Goal: Transaction & Acquisition: Purchase product/service

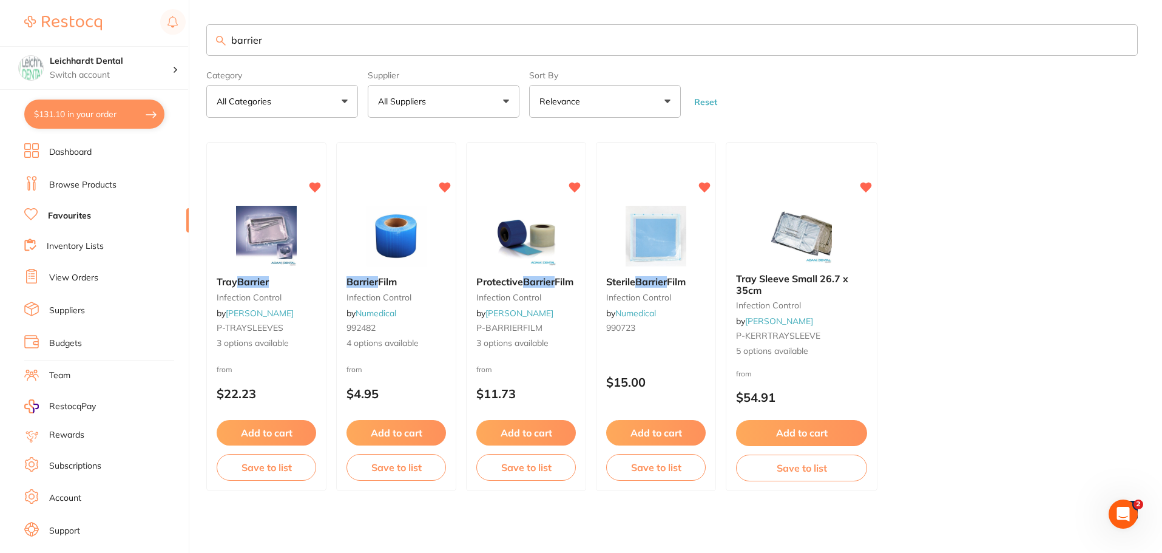
scroll to position [61, 0]
click at [88, 110] on button "$131.10 in your order" at bounding box center [94, 114] width 140 height 29
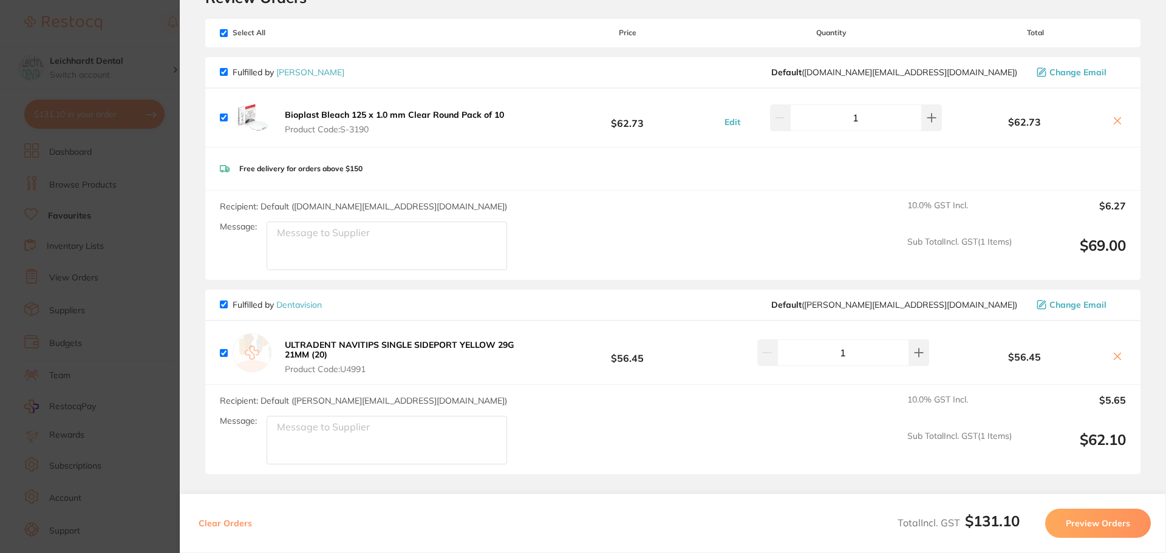
click at [1112, 123] on icon at bounding box center [1117, 121] width 10 height 10
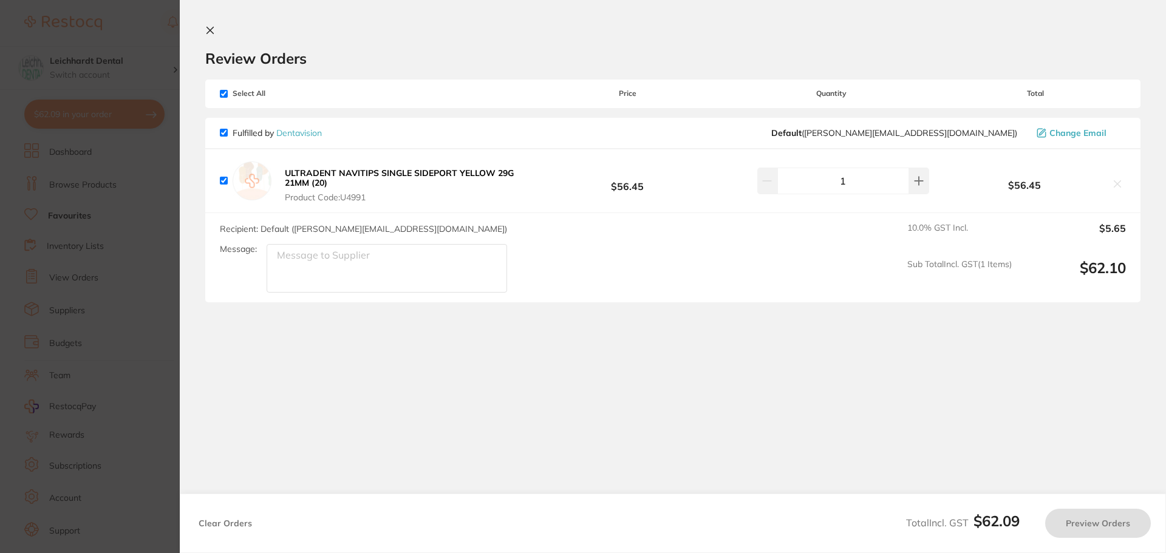
checkbox input "true"
click at [211, 28] on icon at bounding box center [210, 30] width 10 height 10
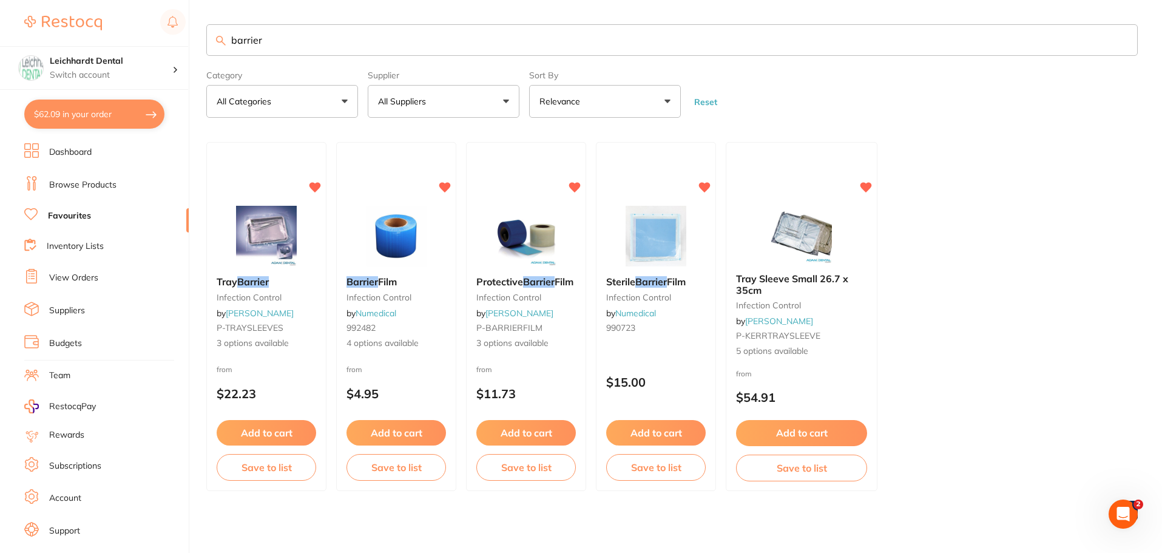
click at [87, 185] on link "Browse Products" at bounding box center [82, 185] width 67 height 12
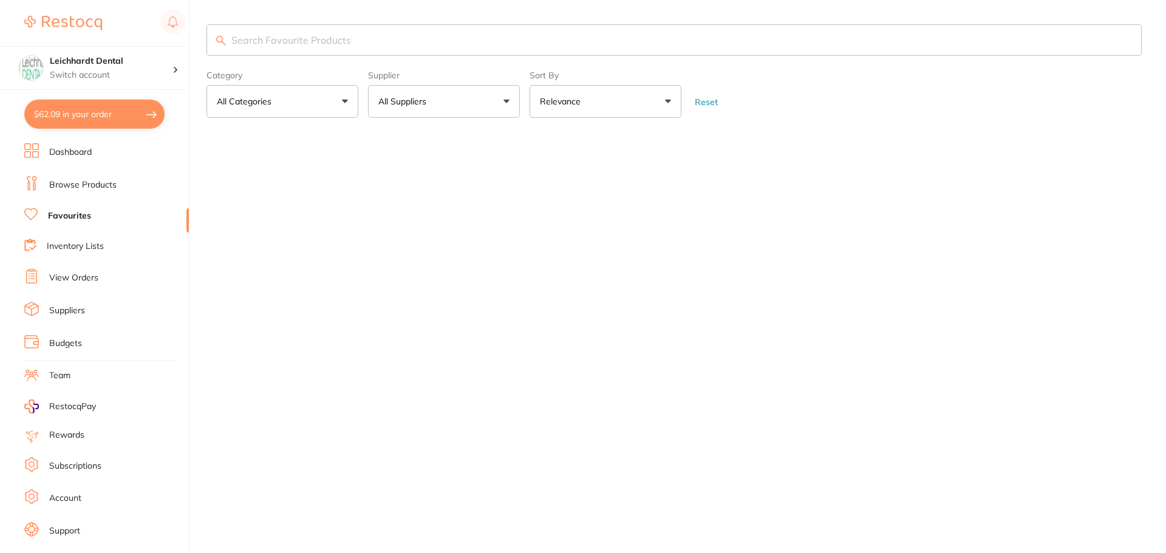
click at [80, 216] on link "Favourites" at bounding box center [69, 216] width 43 height 12
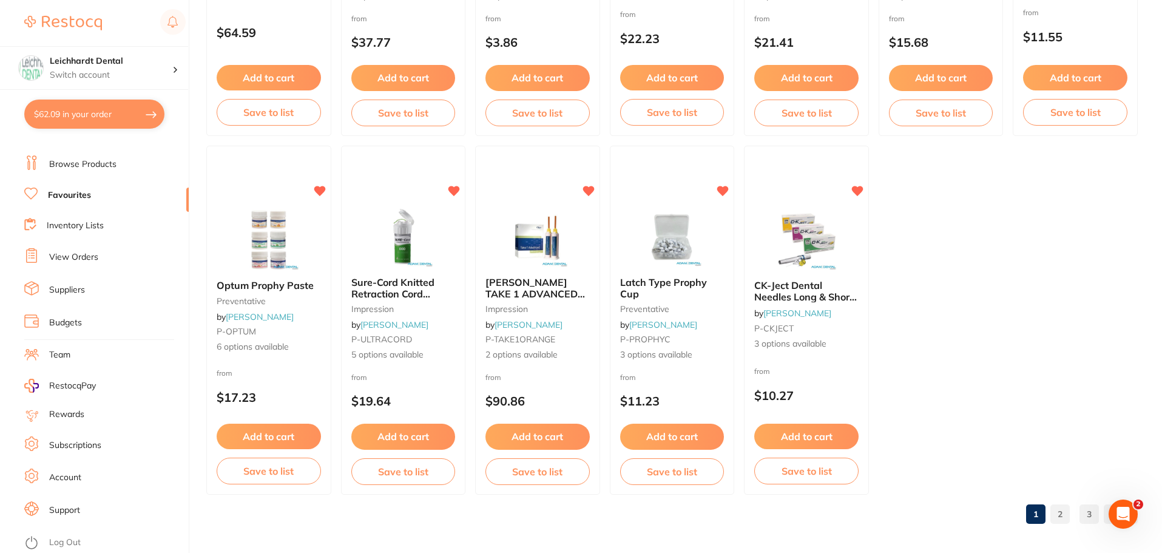
scroll to position [2513, 0]
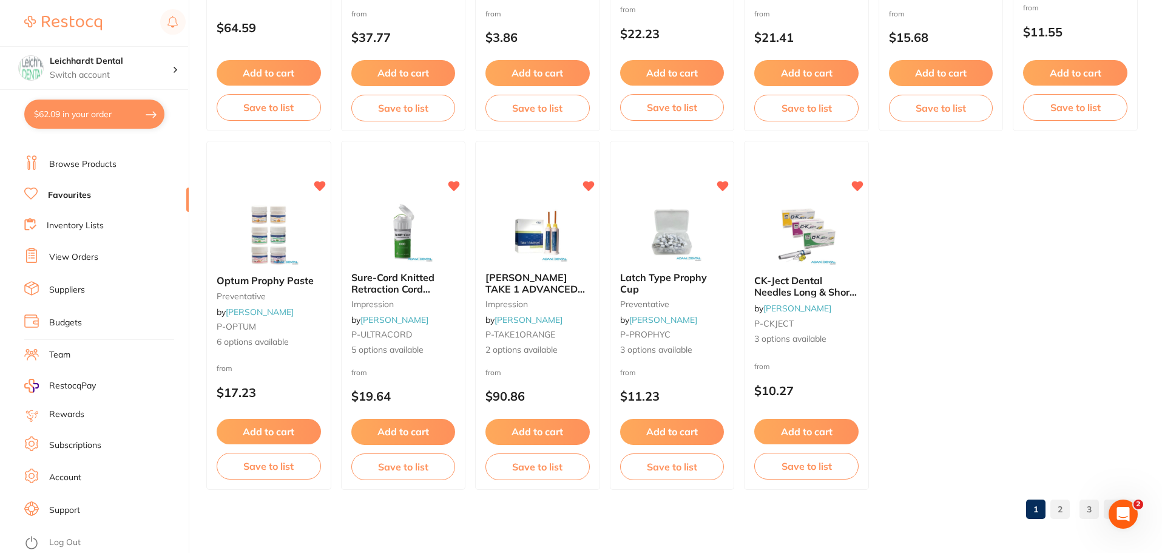
click at [1061, 506] on link "2" at bounding box center [1060, 509] width 19 height 24
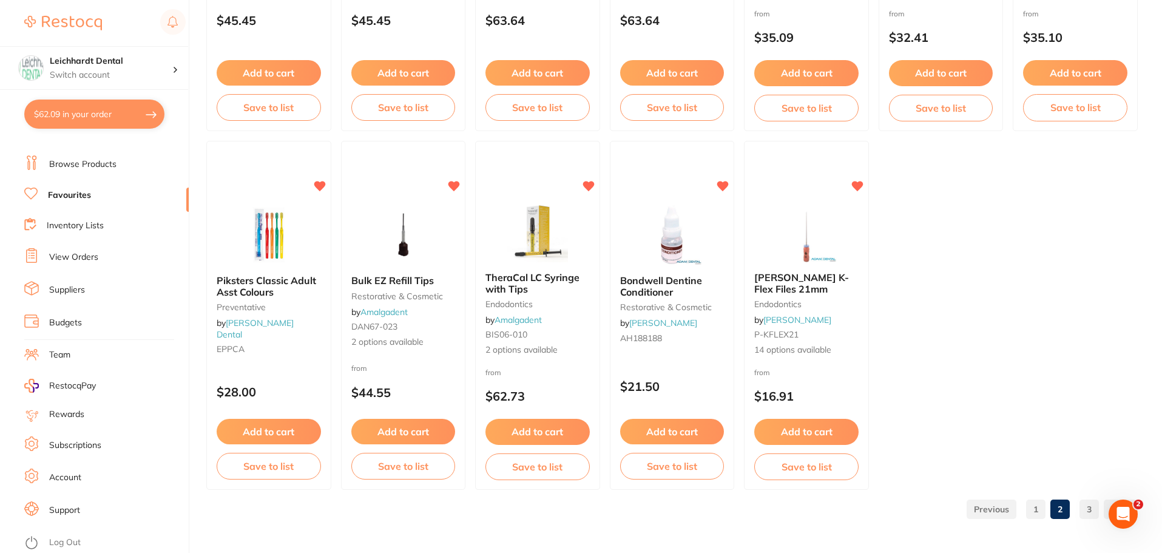
click at [1085, 520] on link "3" at bounding box center [1089, 509] width 19 height 24
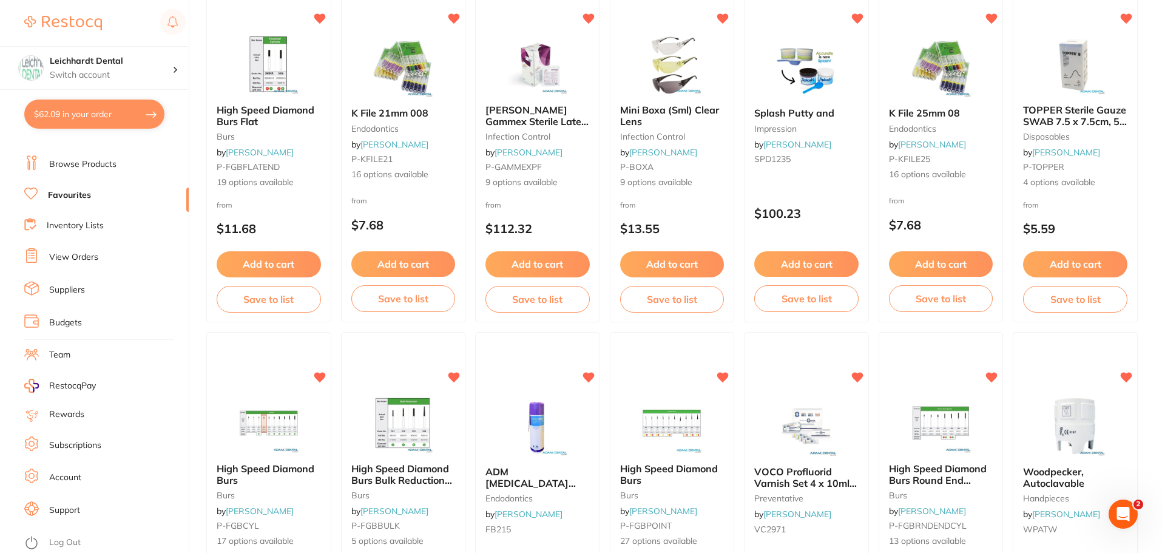
scroll to position [2154, 0]
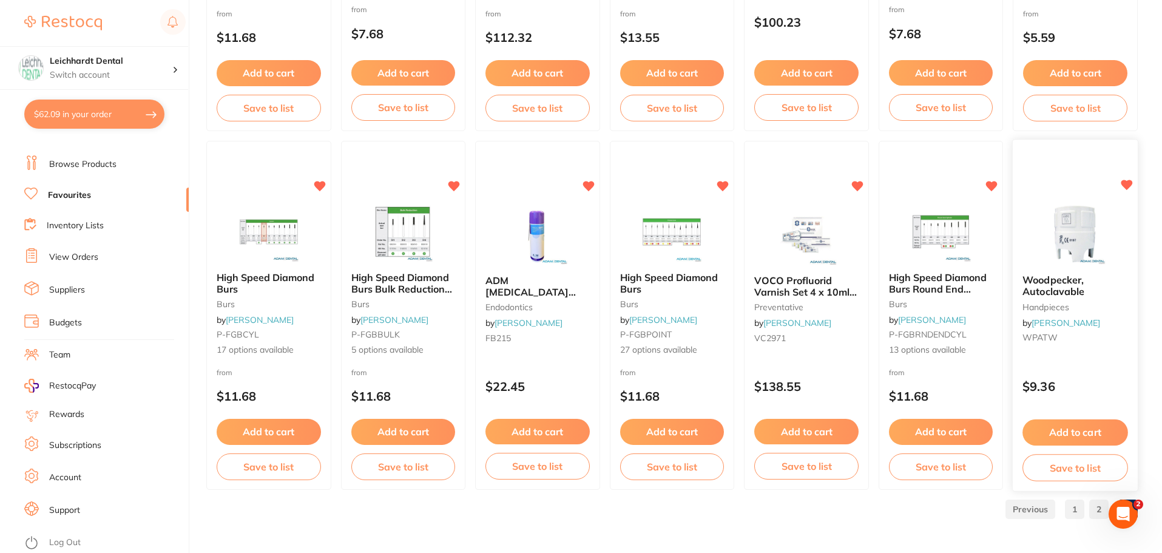
click at [1062, 227] on img at bounding box center [1076, 234] width 80 height 61
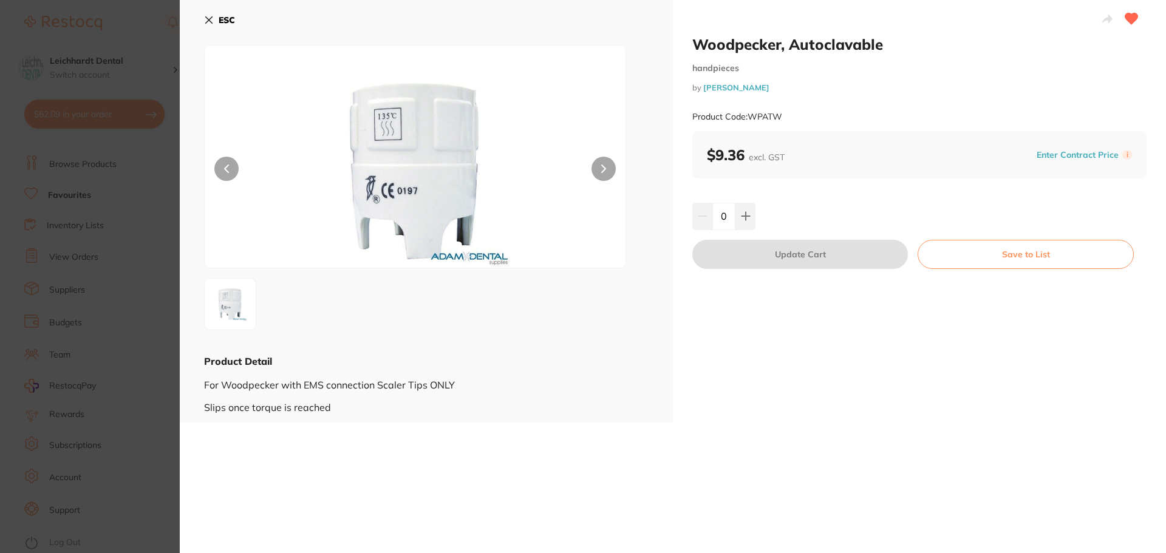
click at [69, 223] on section "Woodpecker, Autoclavable handpieces by [PERSON_NAME] Product Code: WPATW ESC Pr…" at bounding box center [583, 276] width 1166 height 553
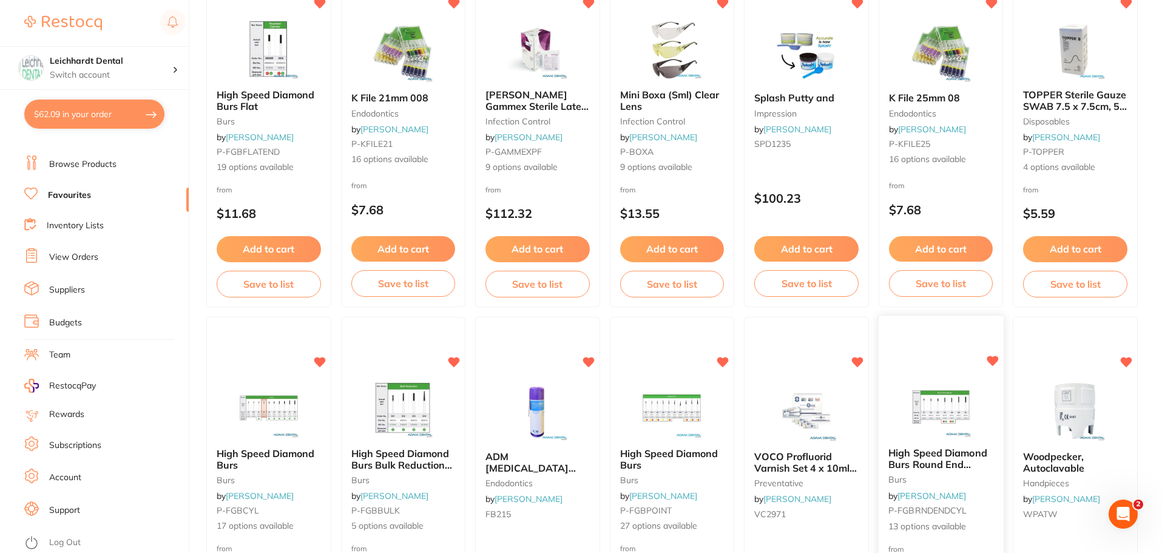
scroll to position [1972, 0]
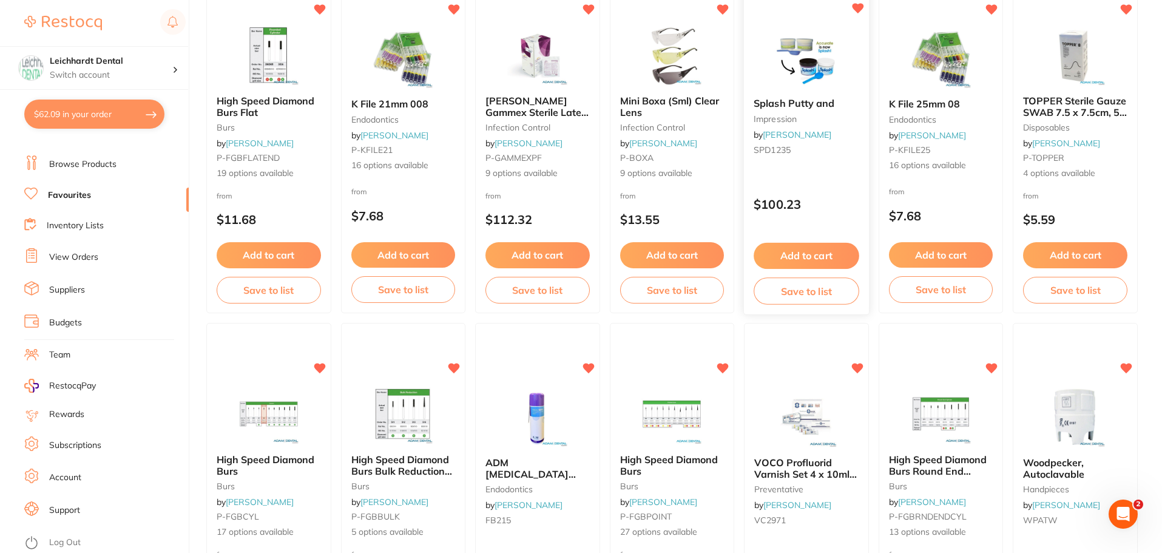
click at [832, 257] on button "Add to cart" at bounding box center [806, 256] width 105 height 26
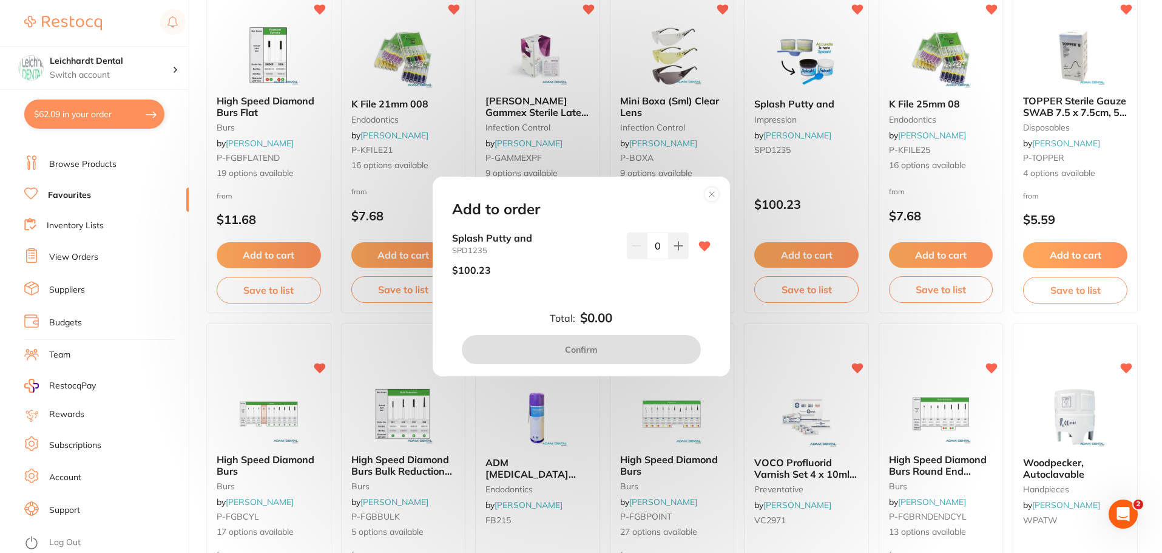
scroll to position [0, 0]
click at [705, 196] on circle at bounding box center [712, 194] width 14 height 14
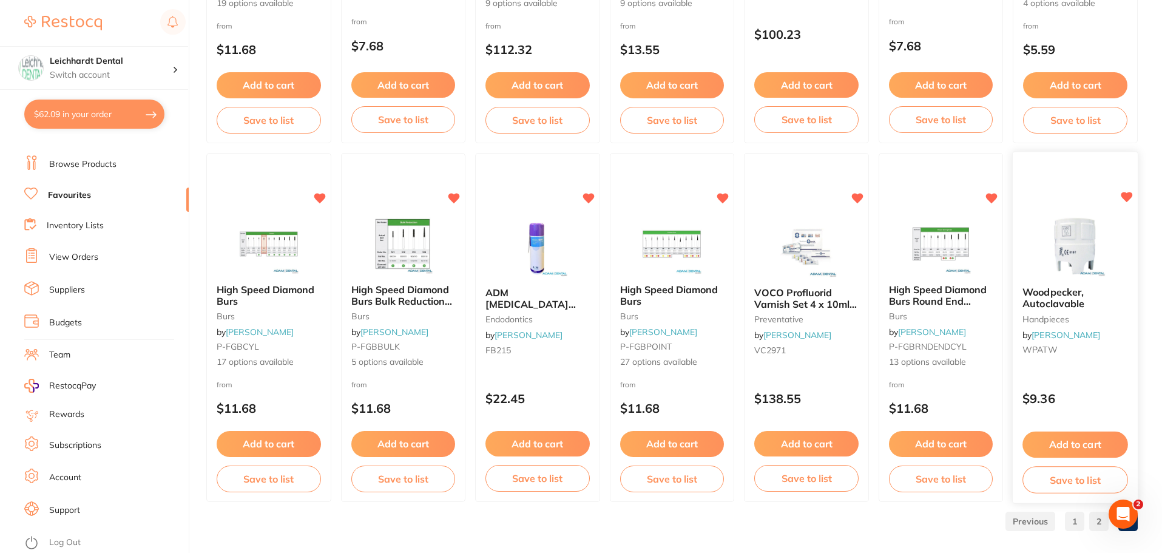
scroll to position [2154, 0]
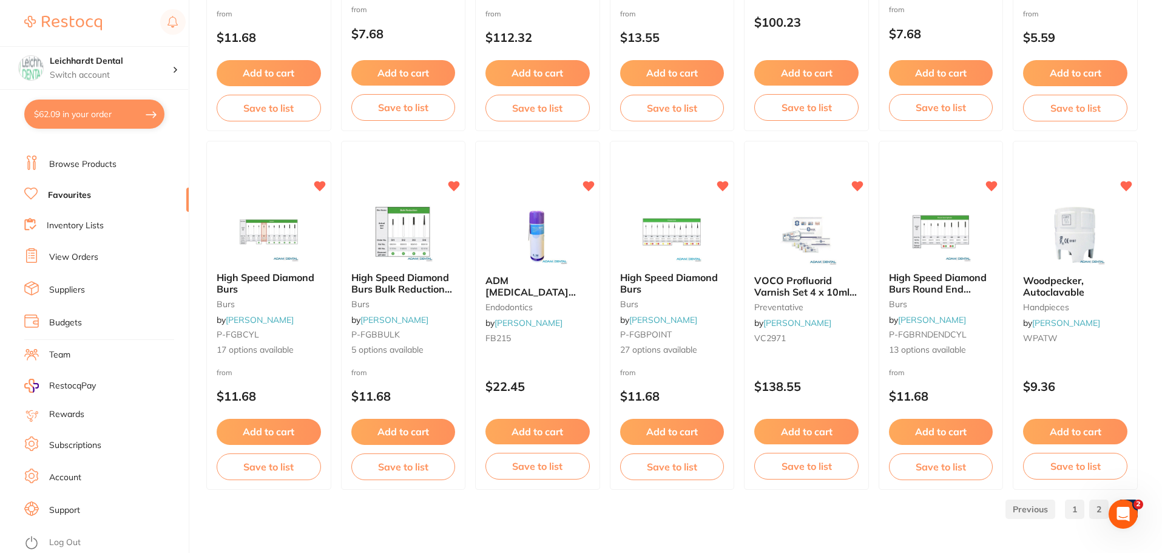
click at [1099, 507] on link "2" at bounding box center [1099, 509] width 19 height 24
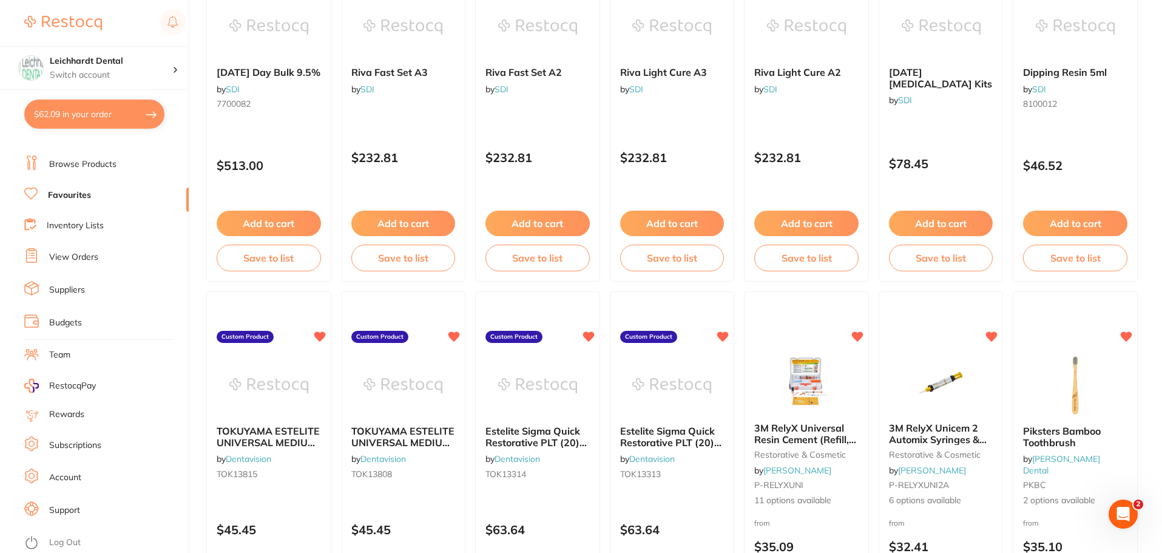
scroll to position [2513, 0]
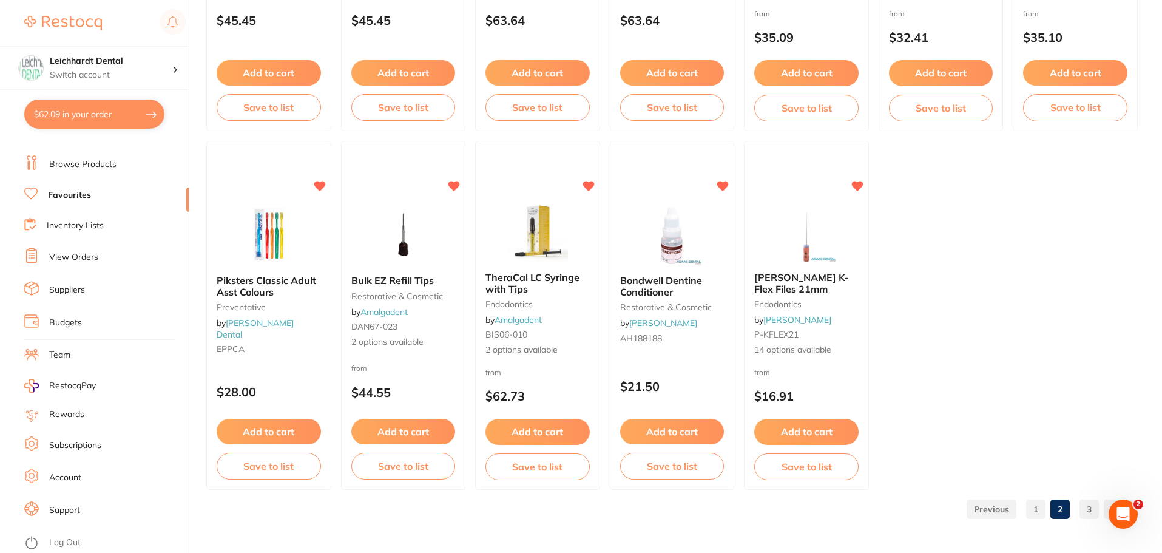
click at [1038, 515] on link "1" at bounding box center [1036, 509] width 19 height 24
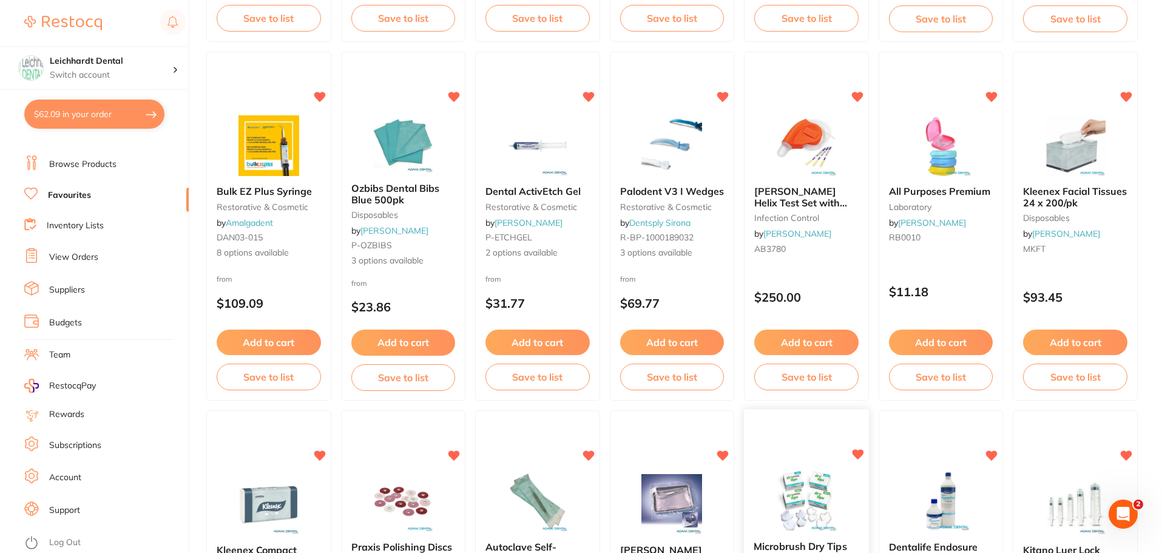
scroll to position [1845, 0]
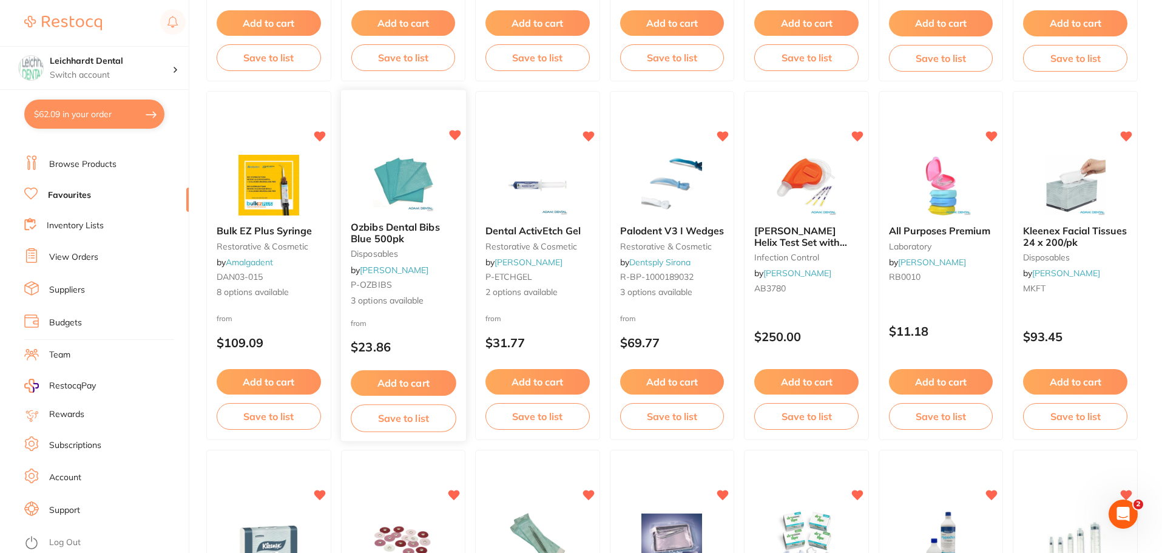
click at [367, 142] on div "Ozbibs Dental Bibs Blue 500pk disposables by [PERSON_NAME] P-OZBIBS 3 options a…" at bounding box center [404, 266] width 126 height 353
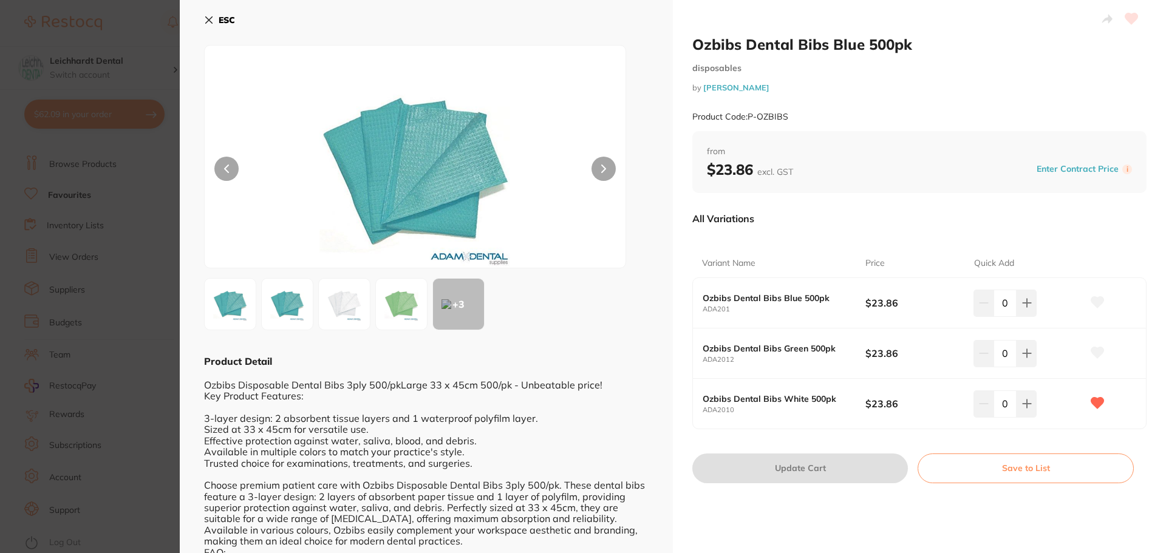
click at [343, 313] on img at bounding box center [344, 304] width 44 height 44
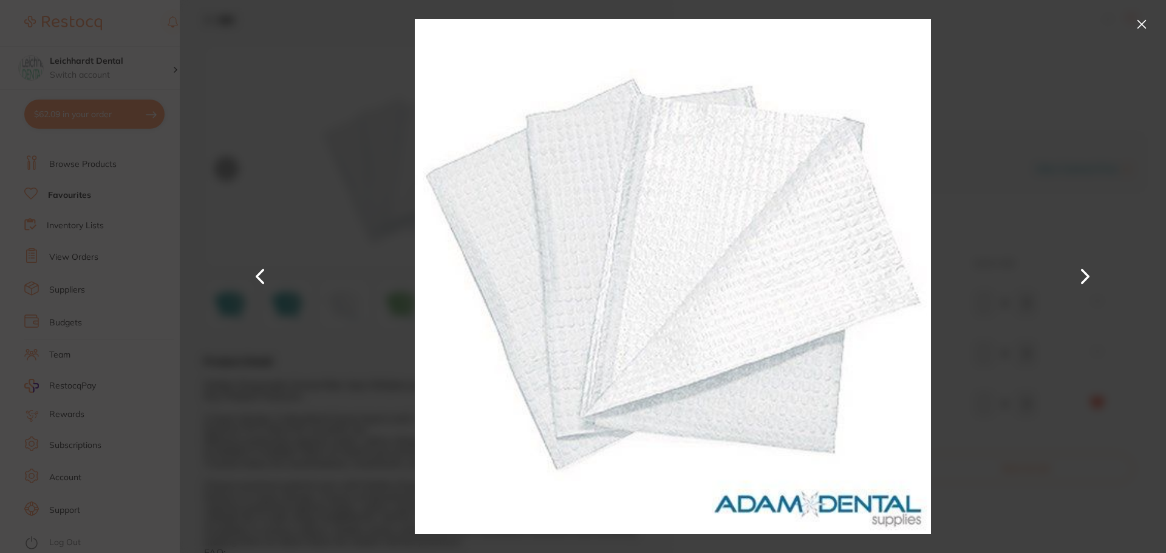
click at [314, 242] on div at bounding box center [673, 276] width 986 height 553
click at [1137, 25] on button at bounding box center [1141, 24] width 19 height 19
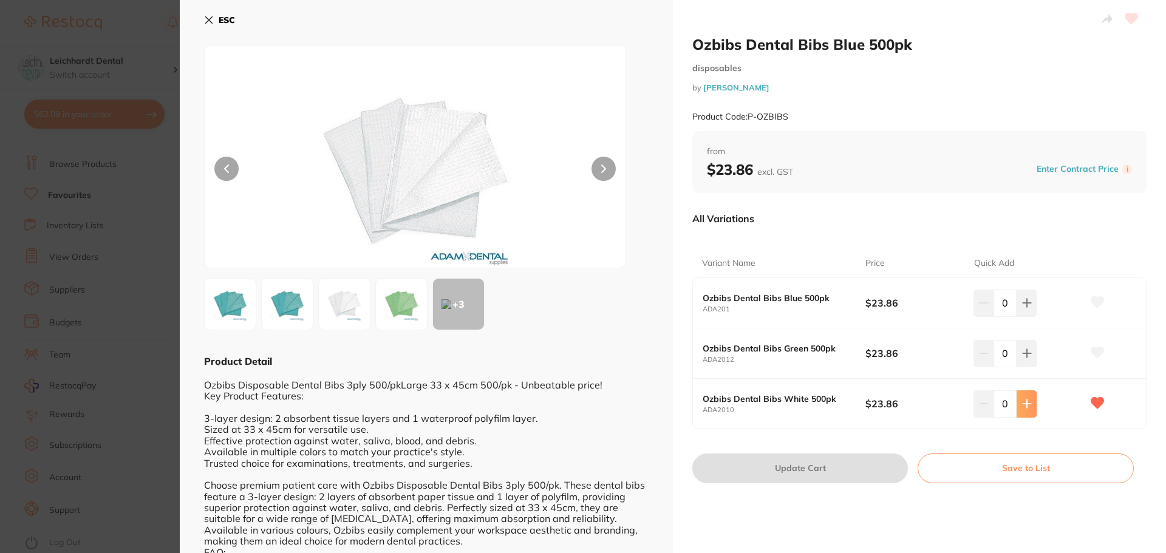
click at [1022, 402] on icon at bounding box center [1027, 404] width 10 height 10
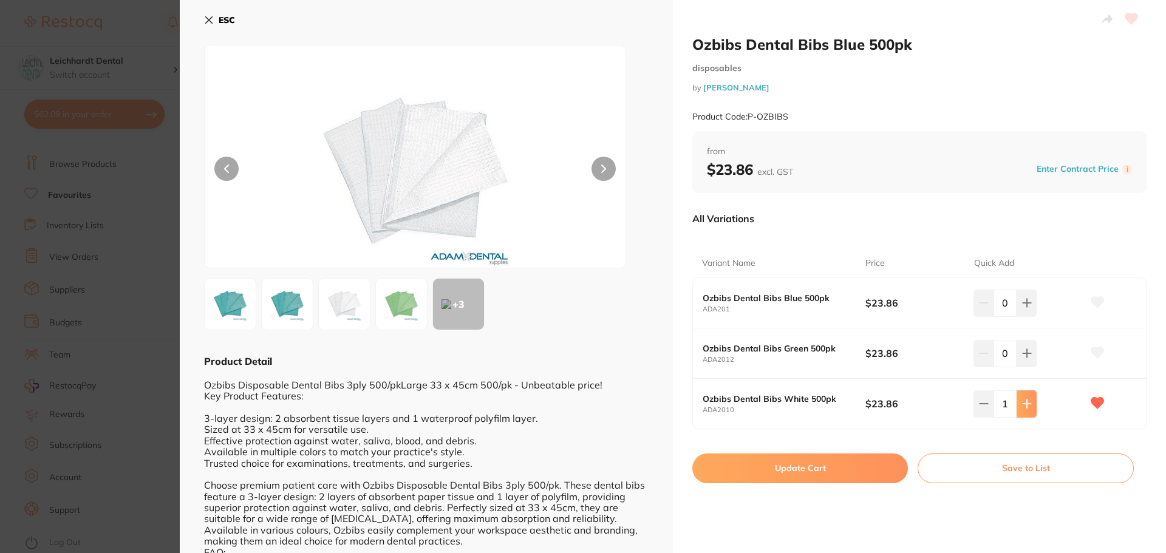
click at [1023, 410] on button at bounding box center [1026, 403] width 20 height 27
click at [976, 411] on button at bounding box center [983, 403] width 20 height 27
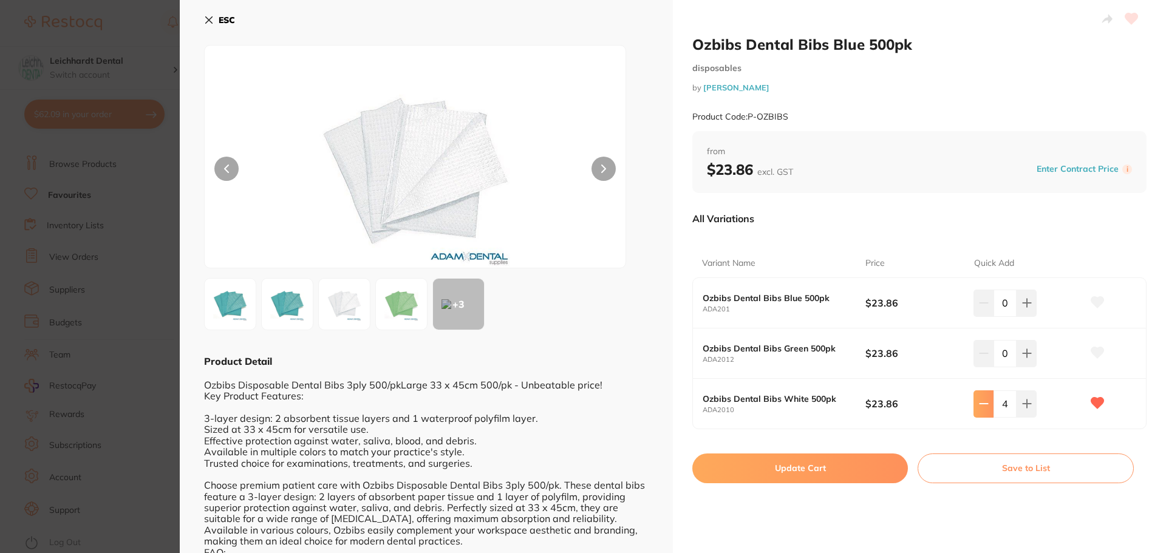
click at [976, 411] on button at bounding box center [983, 403] width 20 height 27
click at [976, 410] on button at bounding box center [983, 403] width 20 height 27
click at [1023, 407] on icon at bounding box center [1026, 404] width 8 height 8
type input "2"
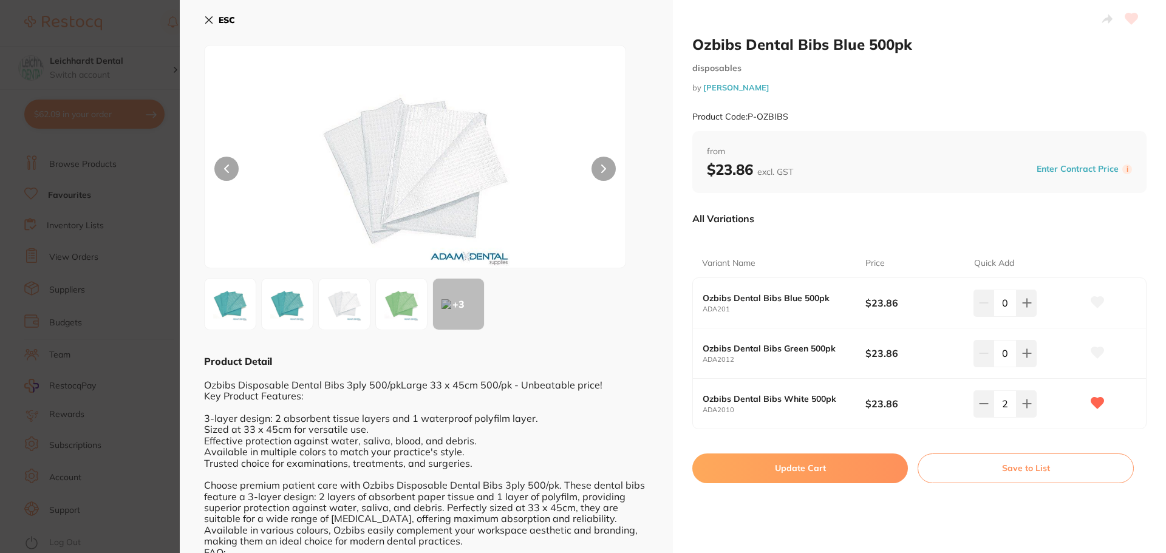
click at [1088, 168] on button "Enter Contract Price" at bounding box center [1077, 169] width 89 height 12
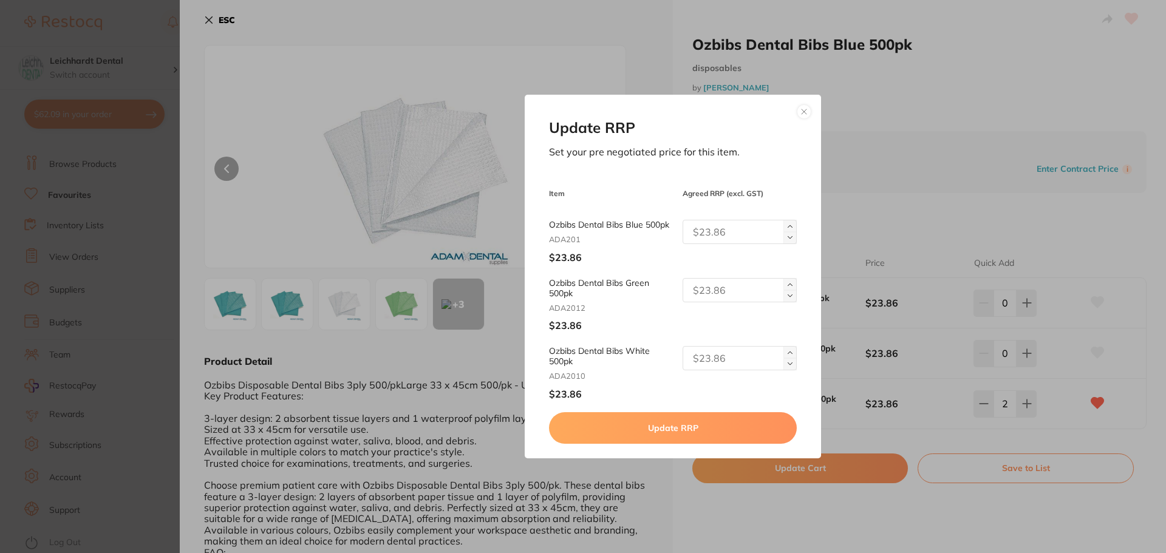
click at [805, 106] on button at bounding box center [803, 111] width 15 height 15
